Goal: Navigation & Orientation: Find specific page/section

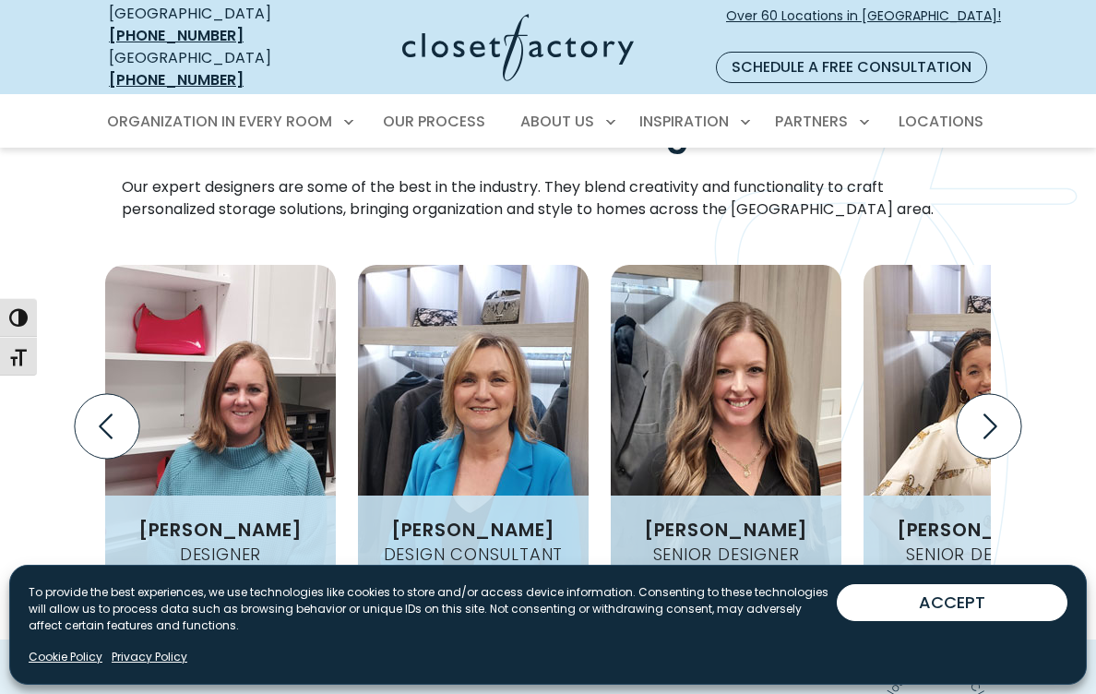
scroll to position [2278, 0]
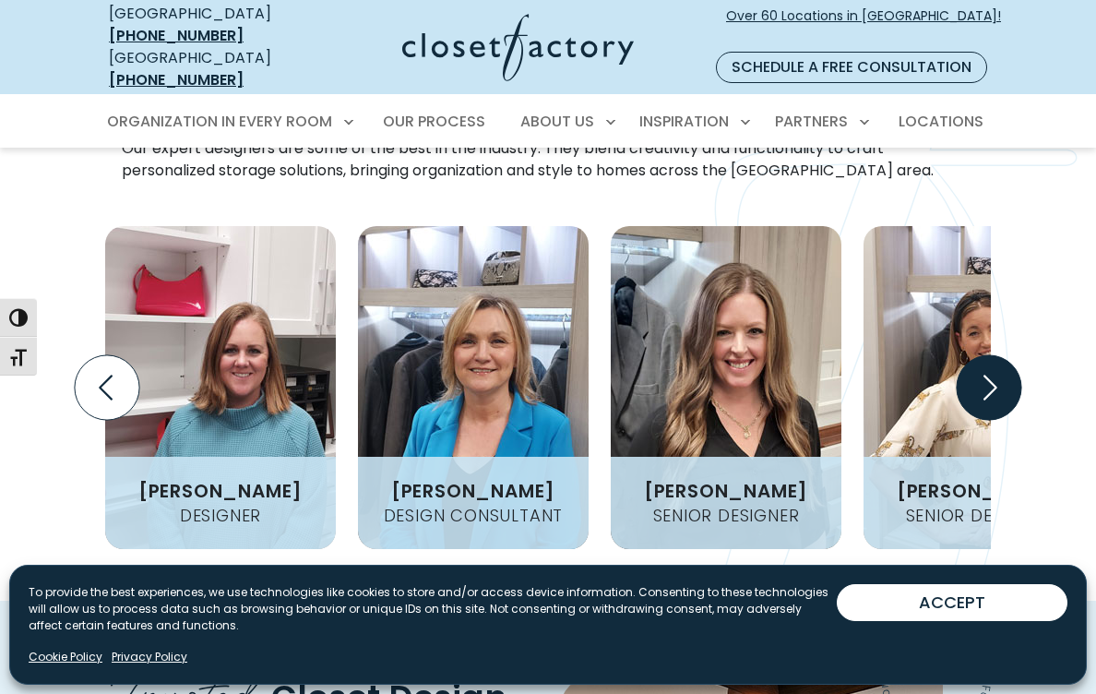
click at [986, 355] on icon "Next slide" at bounding box center [988, 387] width 65 height 65
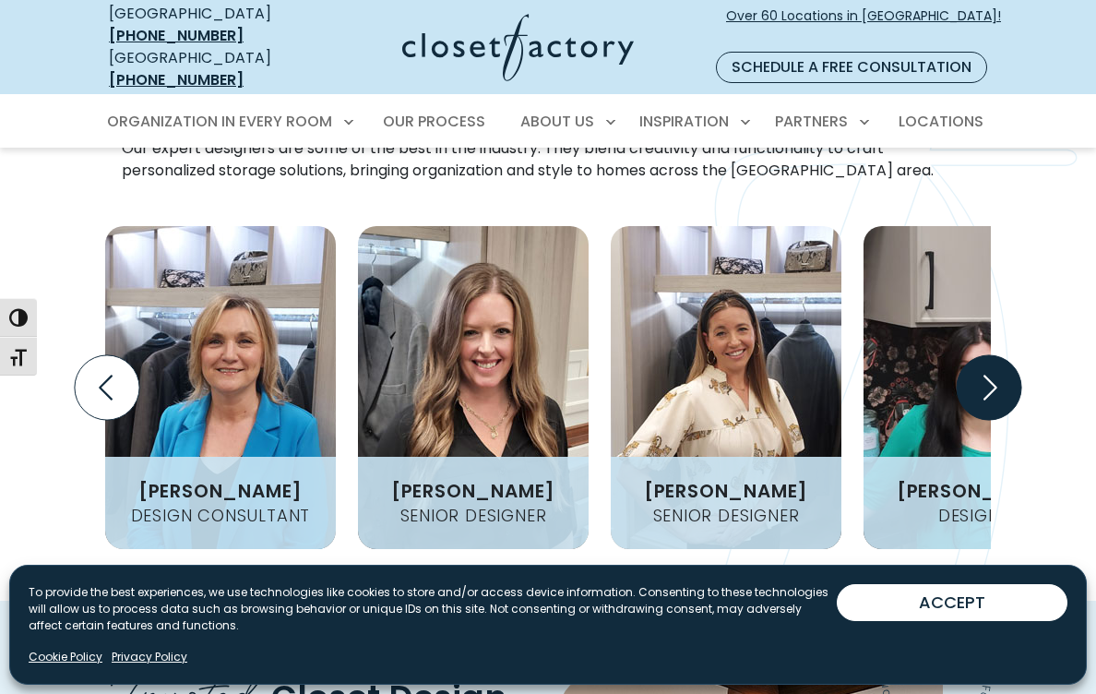
click at [986, 355] on icon "Next slide" at bounding box center [988, 387] width 65 height 65
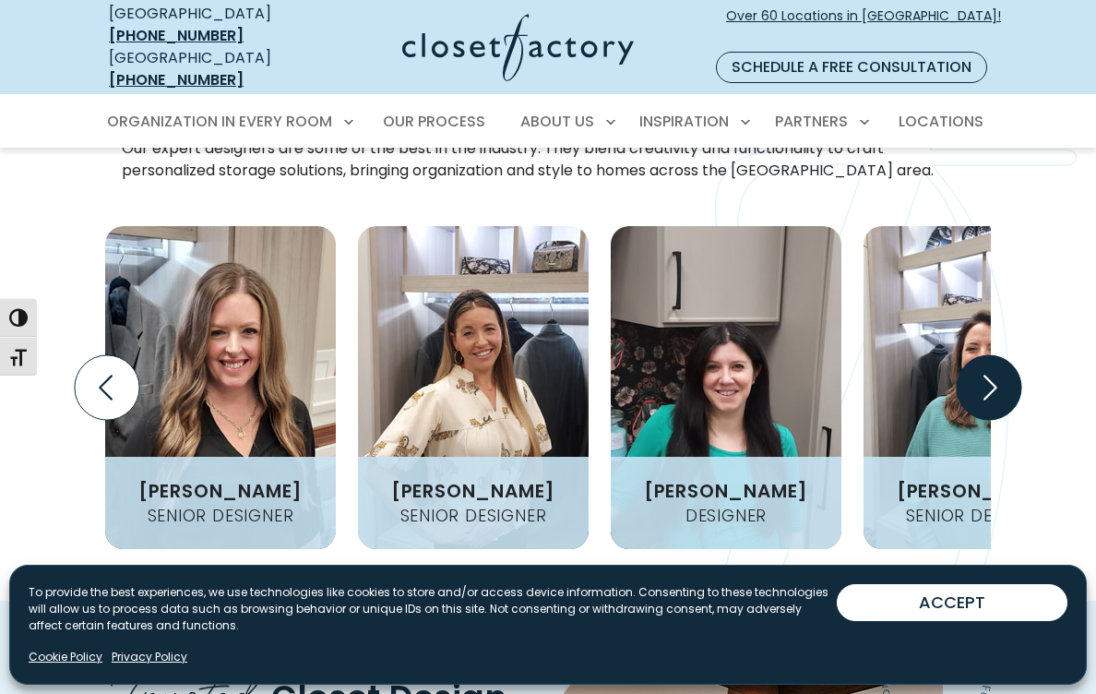
click at [986, 355] on icon "Next slide" at bounding box center [988, 387] width 65 height 65
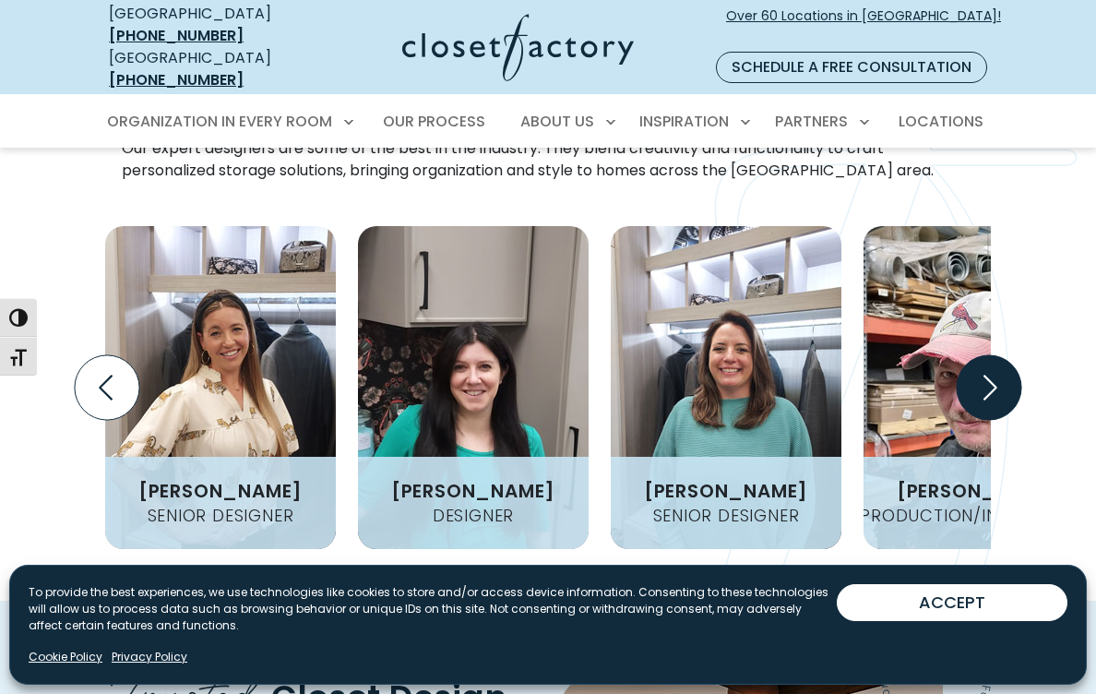
click at [986, 355] on icon "Next slide" at bounding box center [988, 387] width 65 height 65
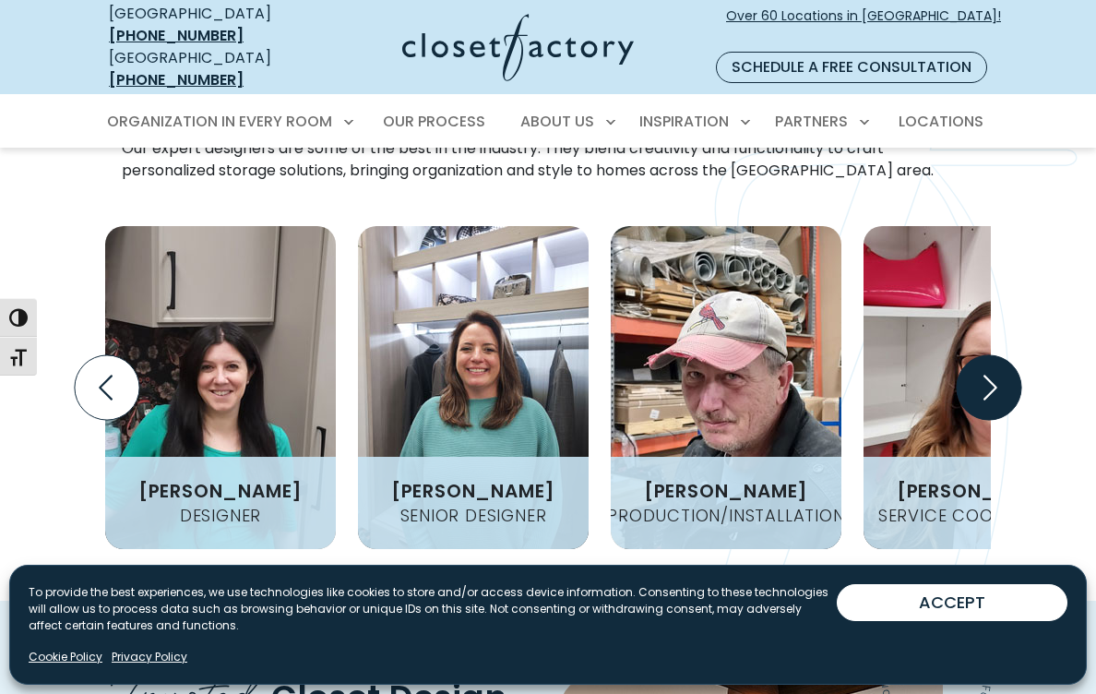
click at [986, 355] on icon "Next slide" at bounding box center [988, 387] width 65 height 65
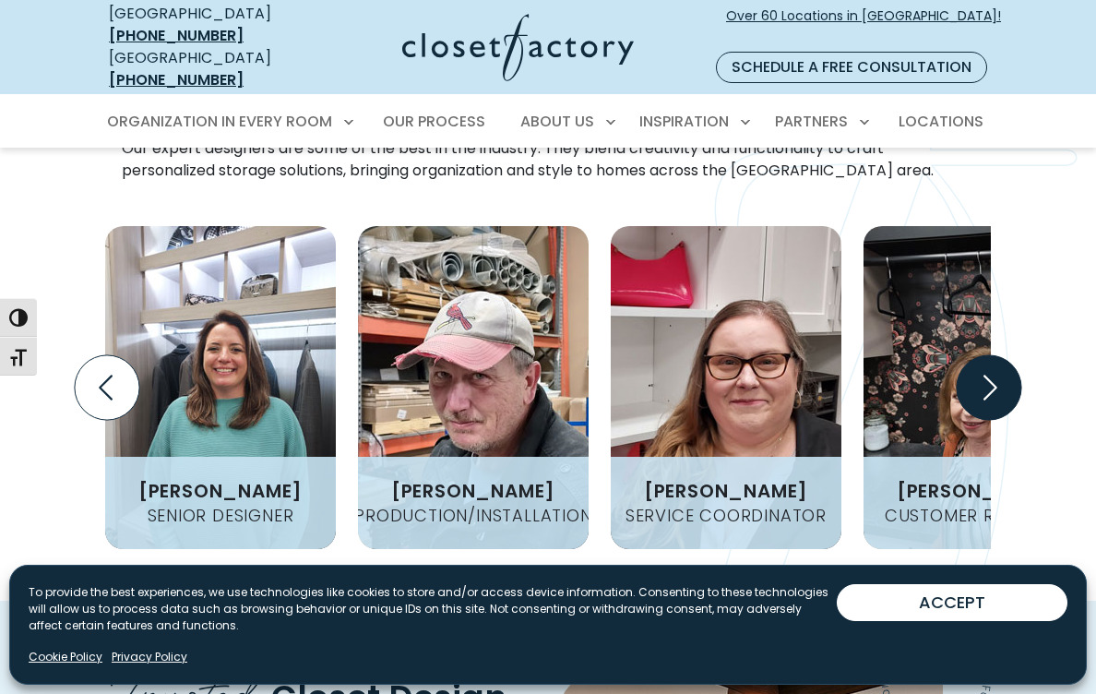
click at [987, 355] on icon "Next slide" at bounding box center [988, 387] width 65 height 65
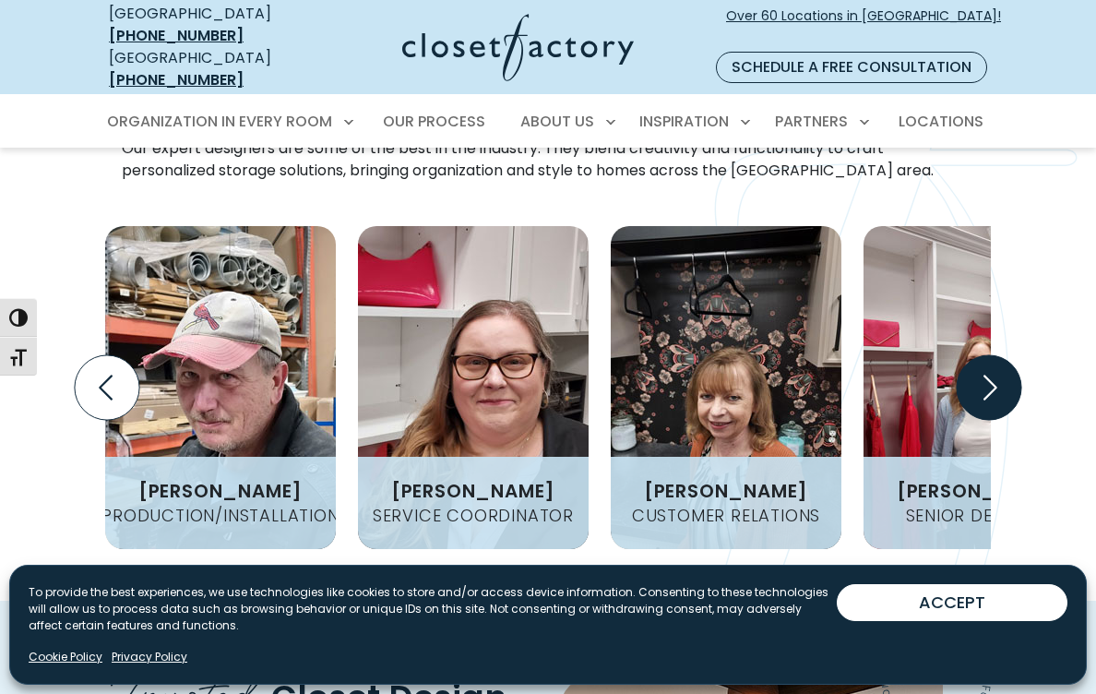
click at [987, 355] on icon "Next slide" at bounding box center [988, 387] width 65 height 65
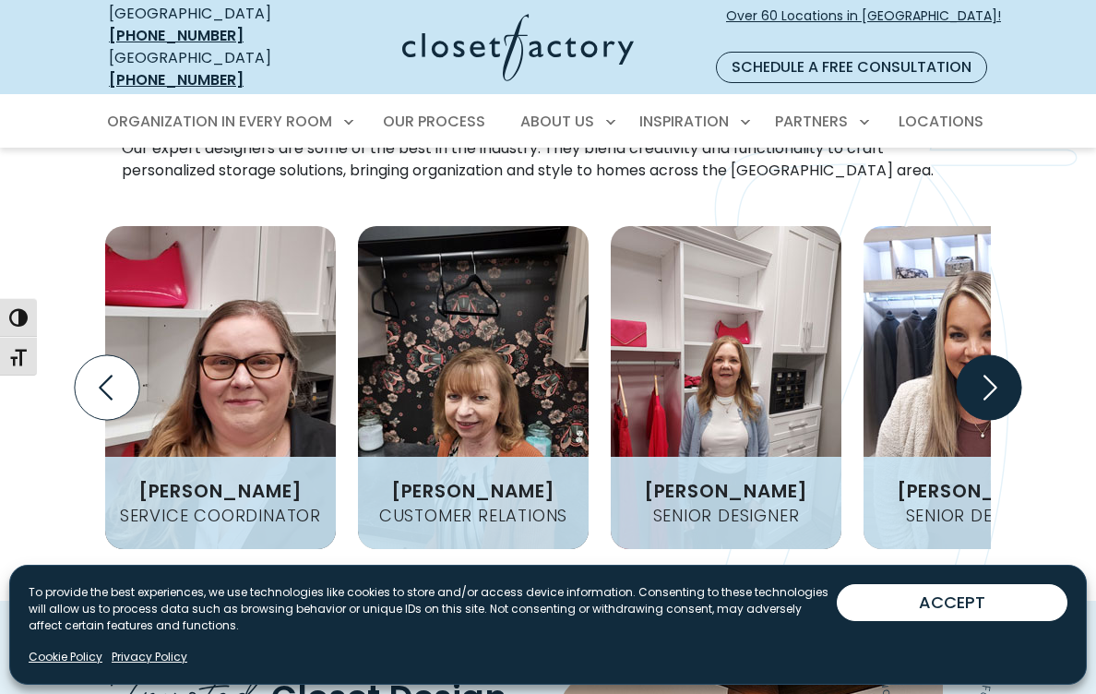
click at [987, 355] on icon "Next slide" at bounding box center [988, 387] width 65 height 65
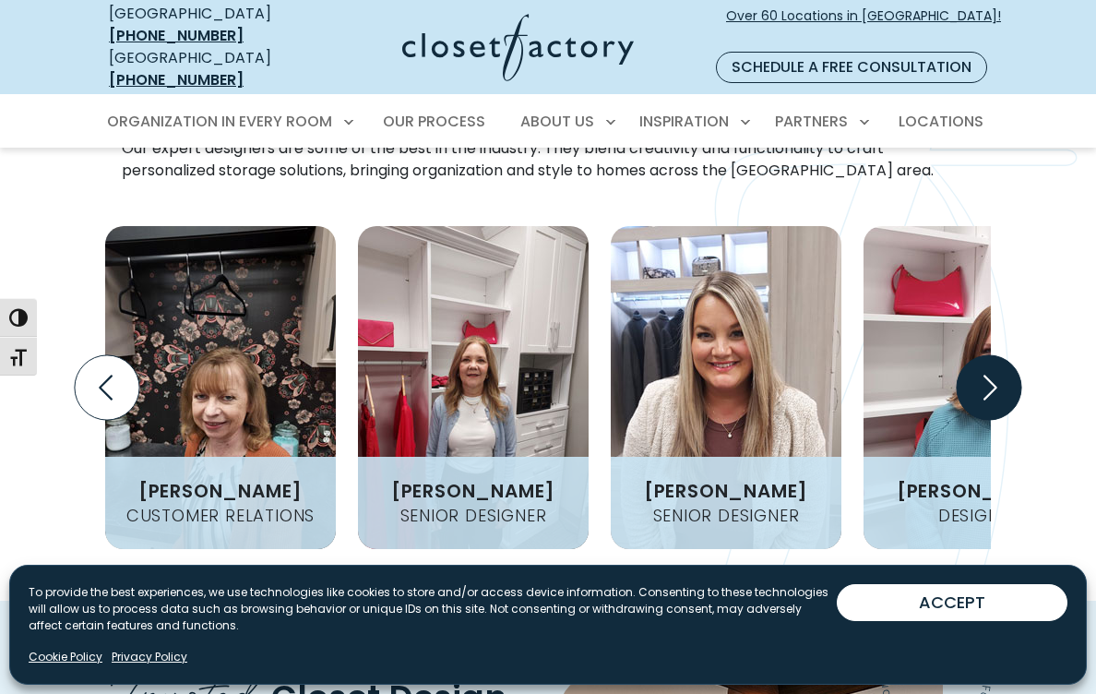
click at [987, 355] on icon "Next slide" at bounding box center [988, 387] width 65 height 65
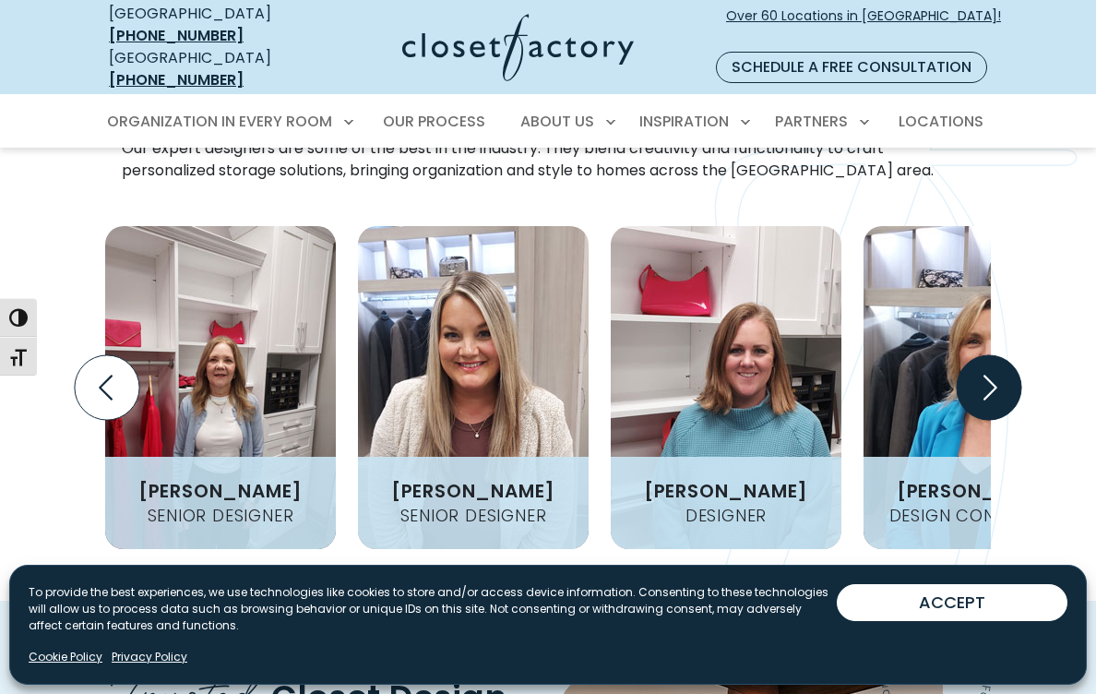
click at [993, 355] on icon "Next slide" at bounding box center [988, 387] width 65 height 65
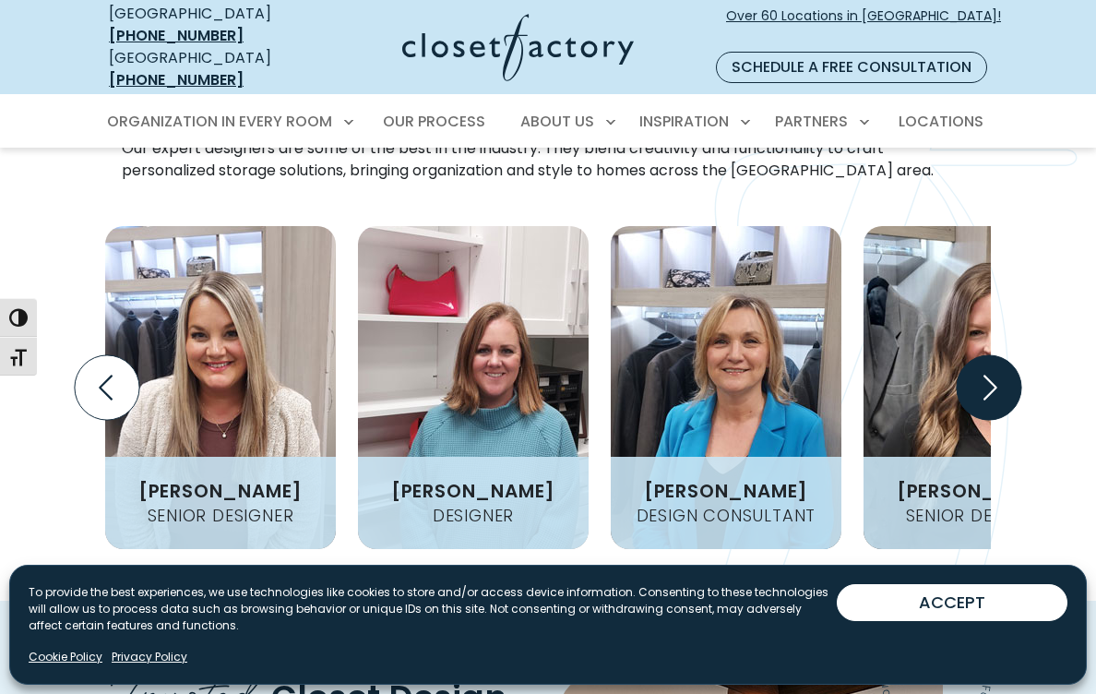
click at [993, 355] on icon "Next slide" at bounding box center [988, 387] width 65 height 65
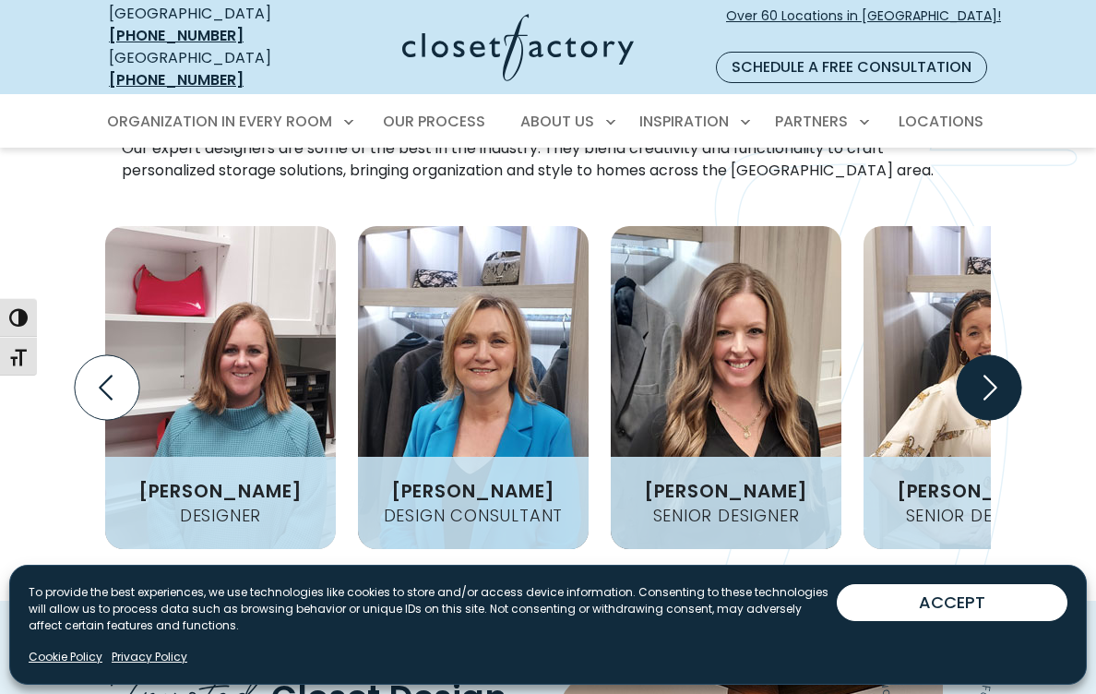
click at [993, 355] on icon "Next slide" at bounding box center [988, 387] width 65 height 65
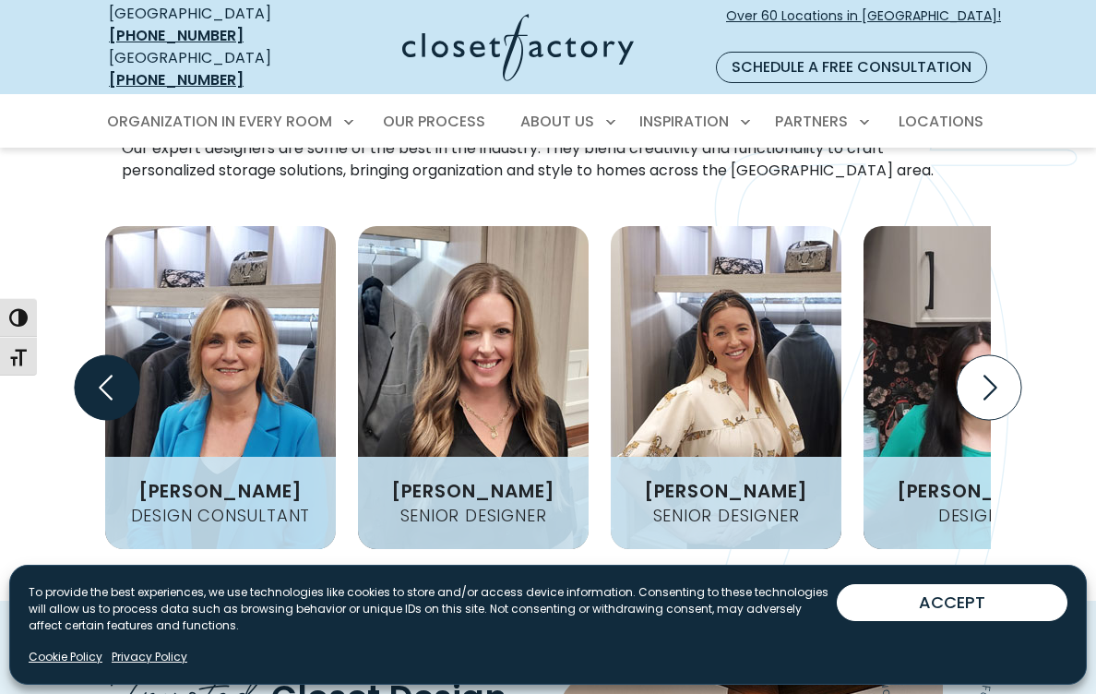
click at [122, 355] on icon "Previous slide" at bounding box center [107, 387] width 65 height 65
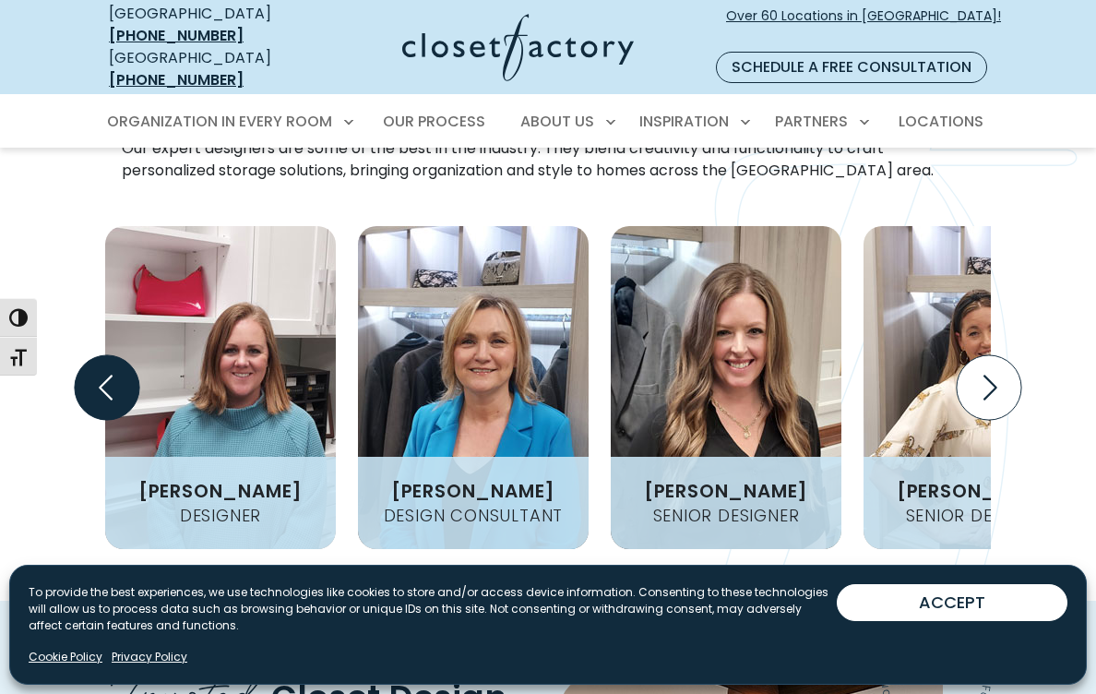
click at [122, 355] on icon "Previous slide" at bounding box center [107, 387] width 65 height 65
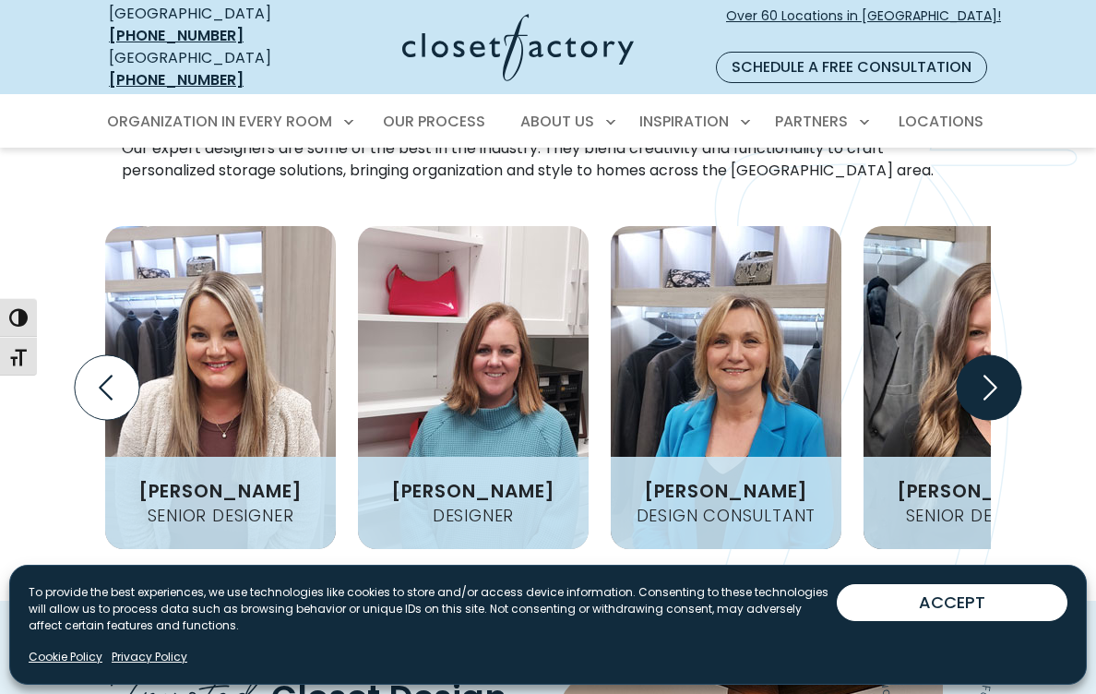
click at [992, 355] on icon "Next slide" at bounding box center [988, 387] width 65 height 65
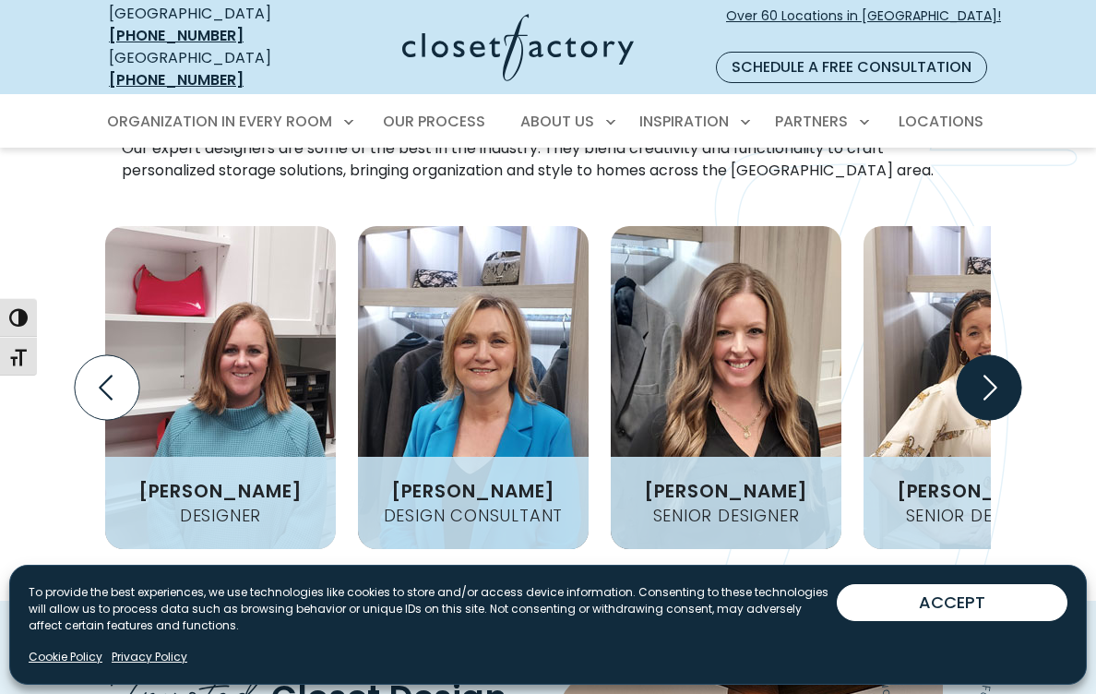
click at [992, 355] on icon "Next slide" at bounding box center [988, 387] width 65 height 65
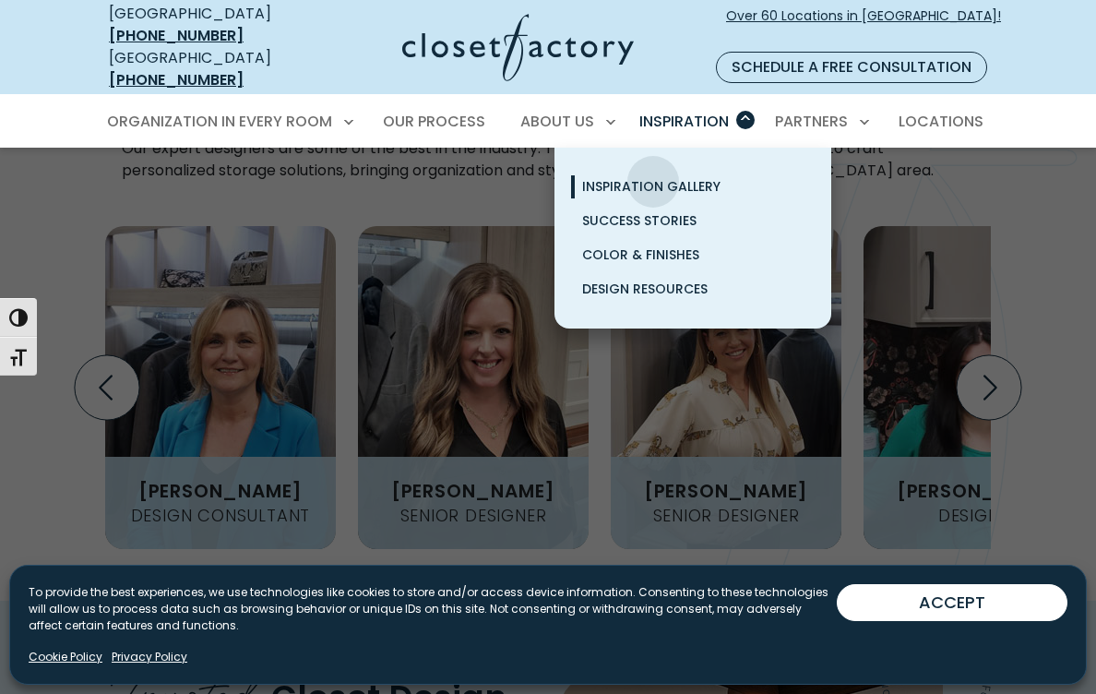
click at [653, 177] on span "Inspiration Gallery" at bounding box center [651, 186] width 138 height 18
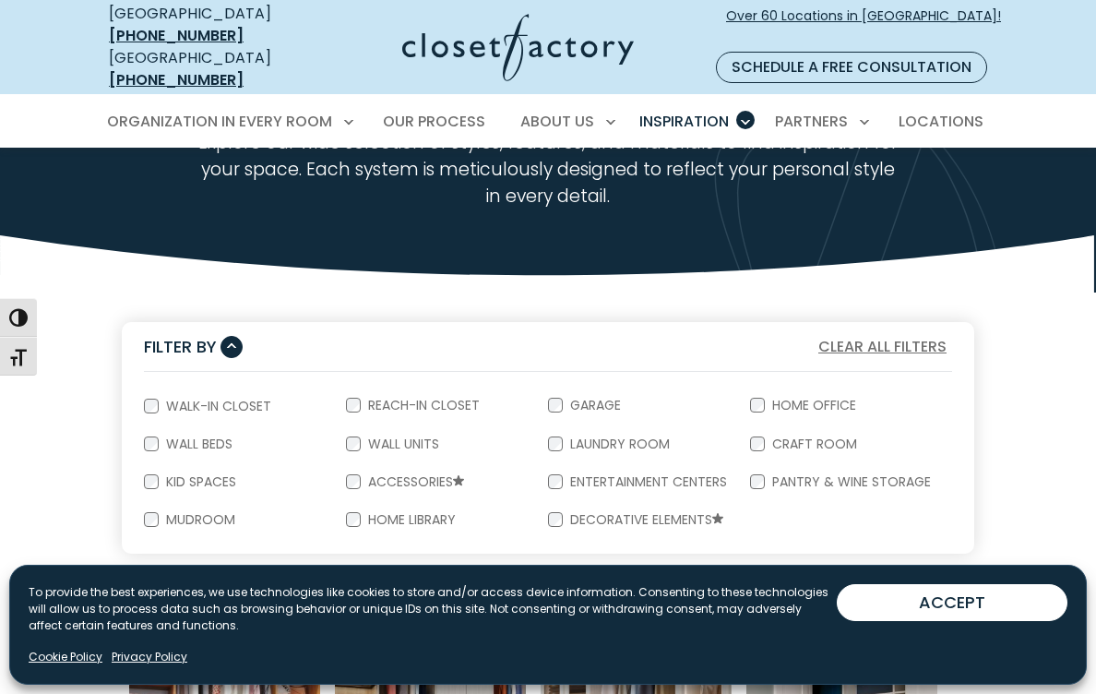
scroll to position [186, 0]
